Goal: Information Seeking & Learning: Learn about a topic

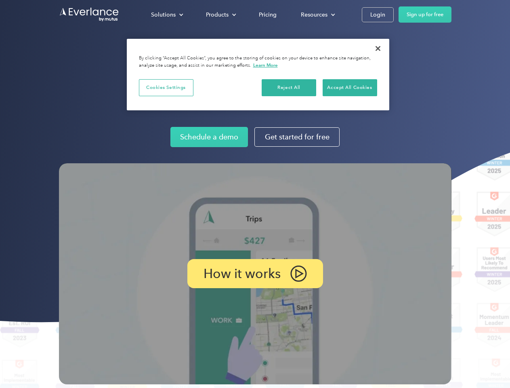
click at [255, 194] on img at bounding box center [255, 273] width 393 height 221
click at [167, 15] on div "Solutions" at bounding box center [163, 15] width 25 height 10
click at [220, 15] on div "Products" at bounding box center [217, 15] width 23 height 10
click at [317, 15] on div "Resources" at bounding box center [314, 15] width 27 height 10
click at [255, 273] on p "How it works" at bounding box center [242, 274] width 77 height 10
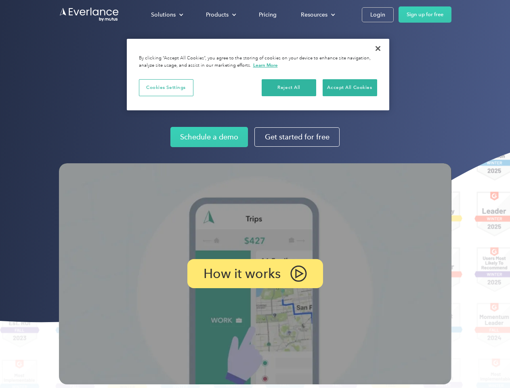
click at [166, 87] on button "Cookies Settings" at bounding box center [166, 87] width 55 height 17
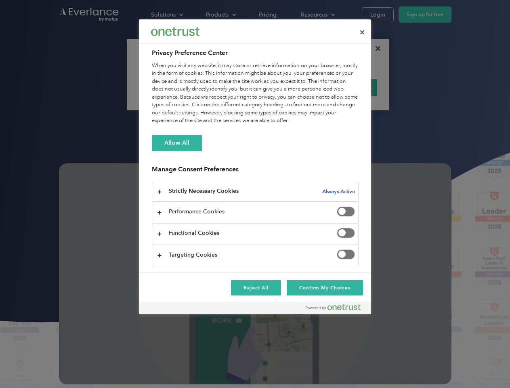
click at [289, 87] on div "When you visit any website, it may store or retrieve information on your browse…" at bounding box center [255, 93] width 207 height 63
